Goal: Share content: Share content

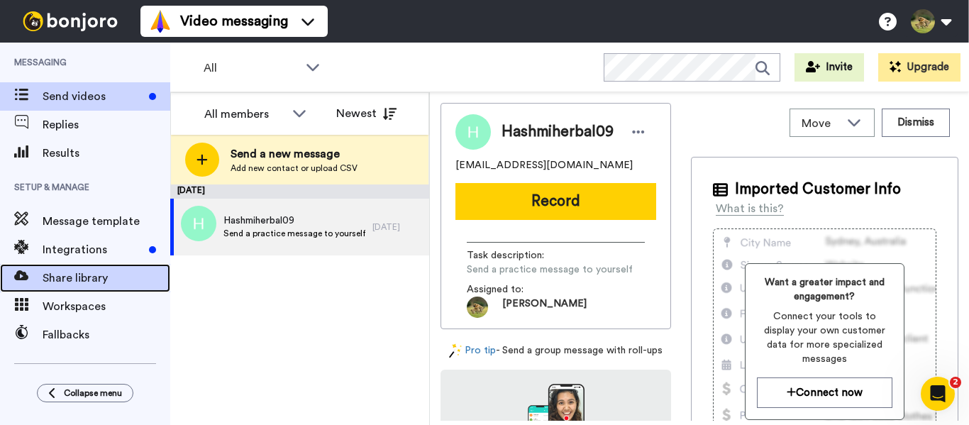
click at [98, 282] on span "Share library" at bounding box center [107, 278] width 128 height 17
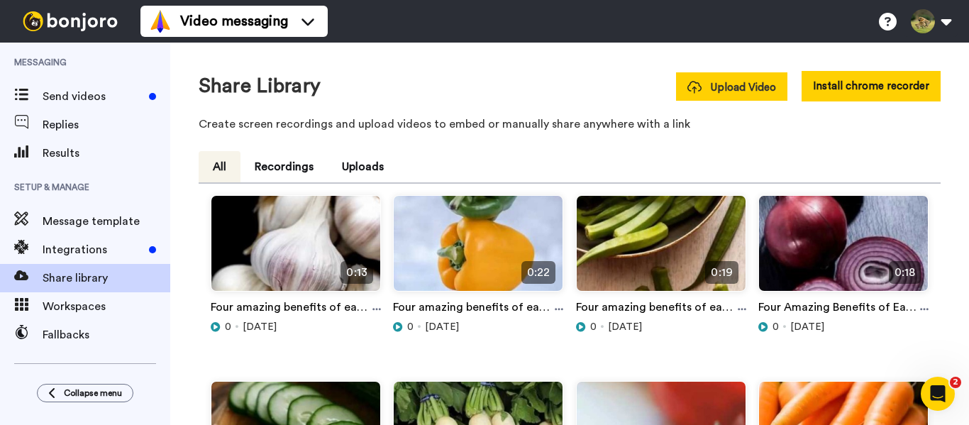
click at [731, 82] on span "Upload Video" at bounding box center [732, 87] width 89 height 15
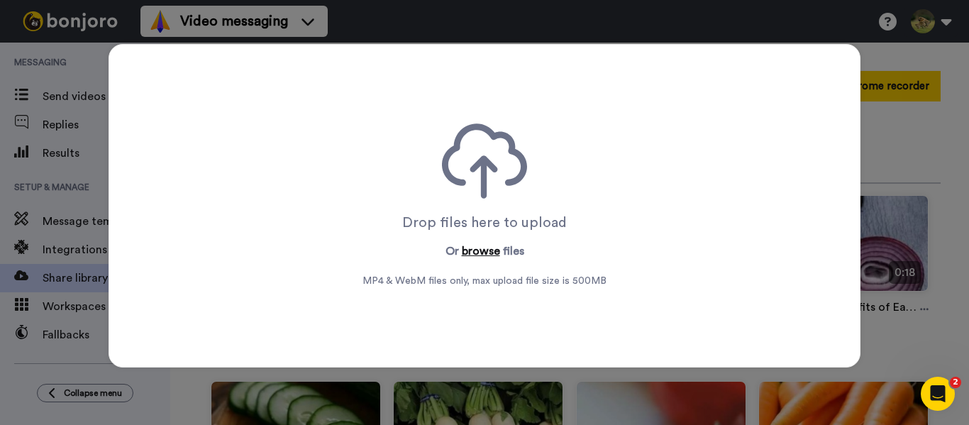
click at [473, 248] on button "browse" at bounding box center [481, 251] width 38 height 17
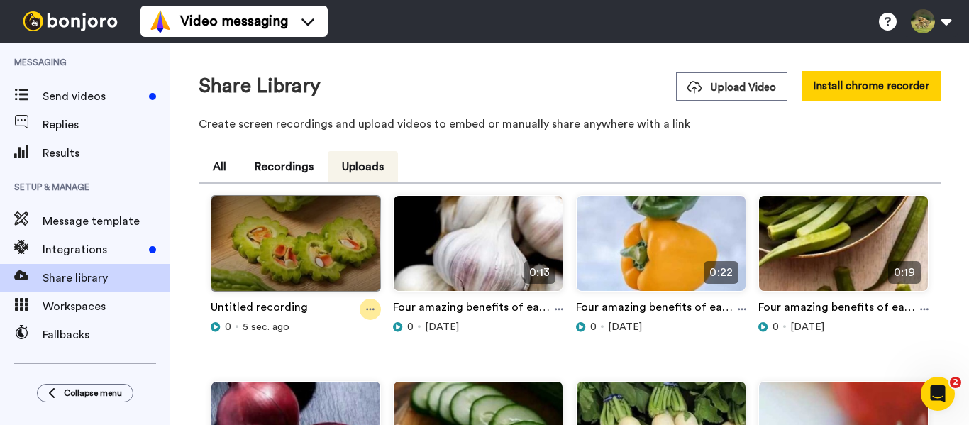
click at [366, 313] on icon at bounding box center [370, 309] width 9 height 10
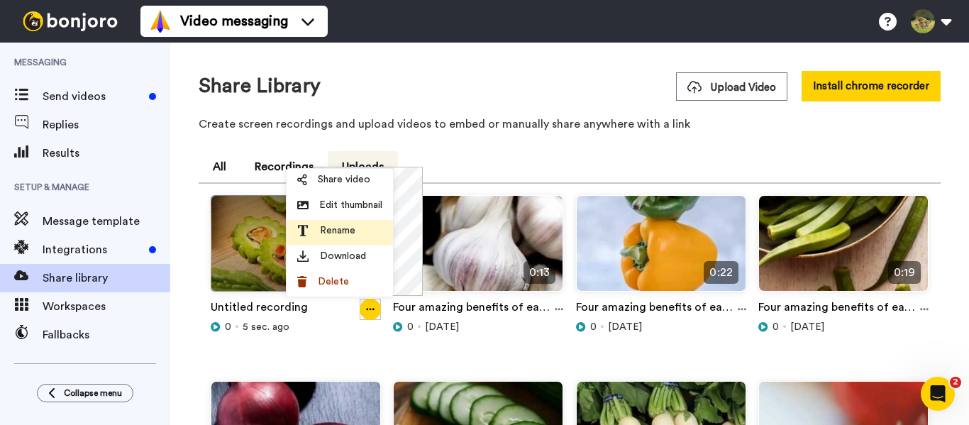
click at [343, 231] on span "Rename" at bounding box center [337, 231] width 35 height 14
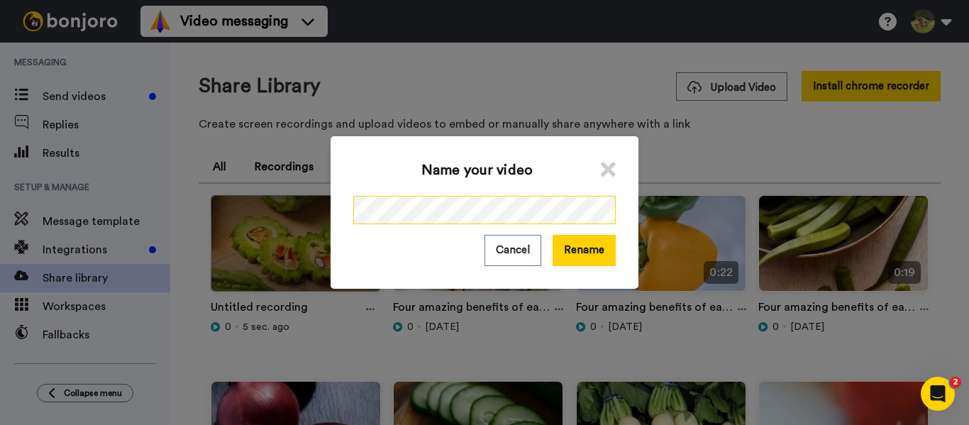
scroll to position [0, 219]
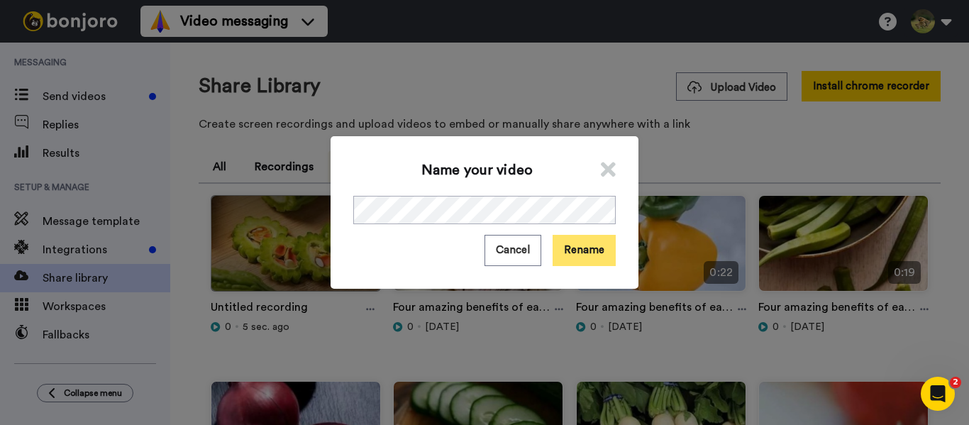
click at [594, 256] on button "Rename" at bounding box center [584, 250] width 63 height 31
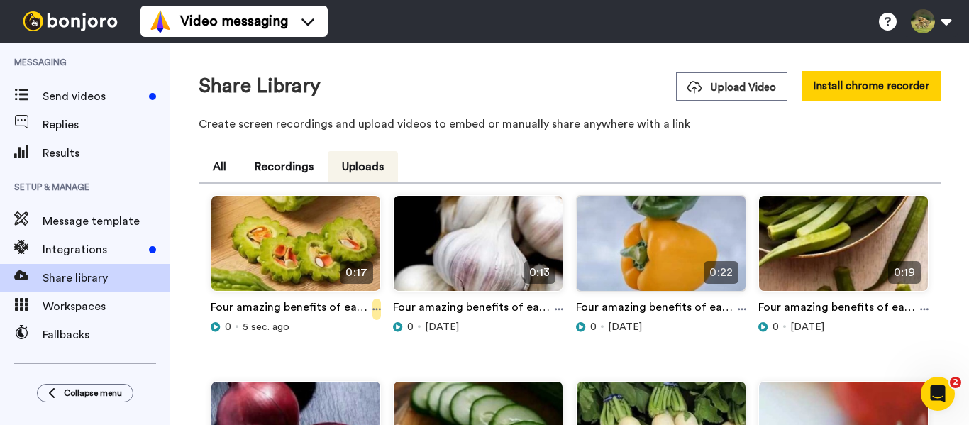
click at [377, 312] on icon at bounding box center [377, 309] width 9 height 10
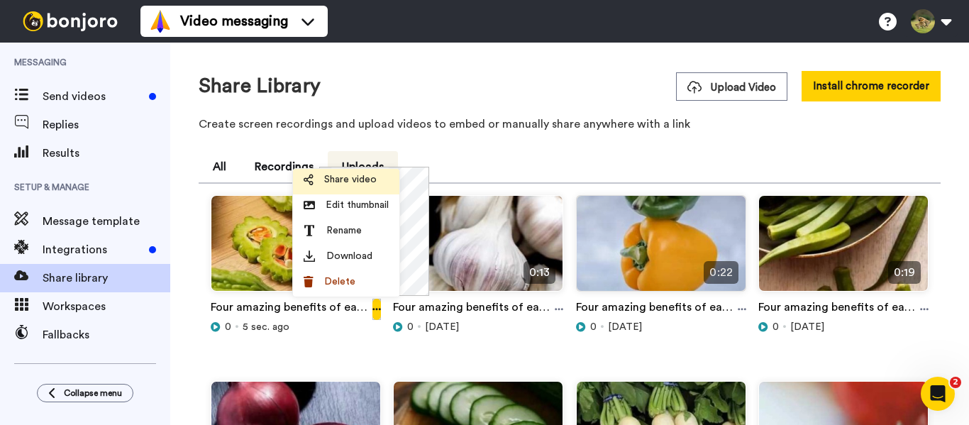
click at [358, 180] on span "Share video" at bounding box center [350, 179] width 53 height 14
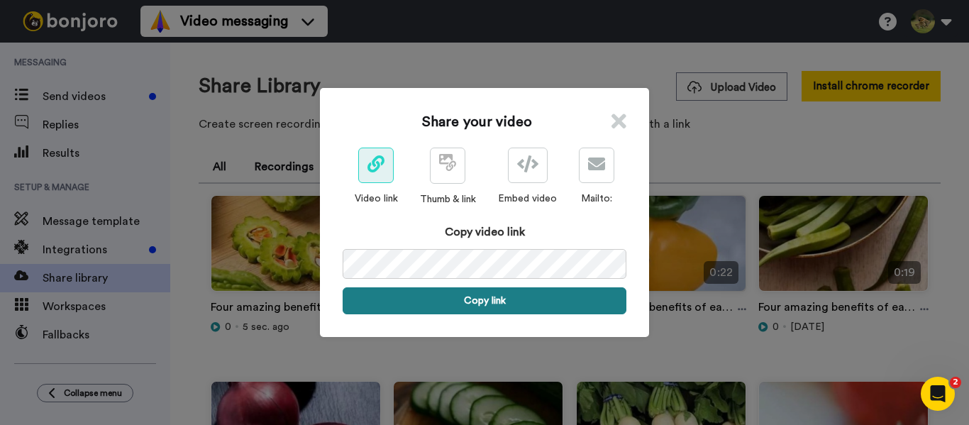
click at [502, 308] on button "Copy link" at bounding box center [485, 300] width 284 height 27
